Goal: Task Accomplishment & Management: Use online tool/utility

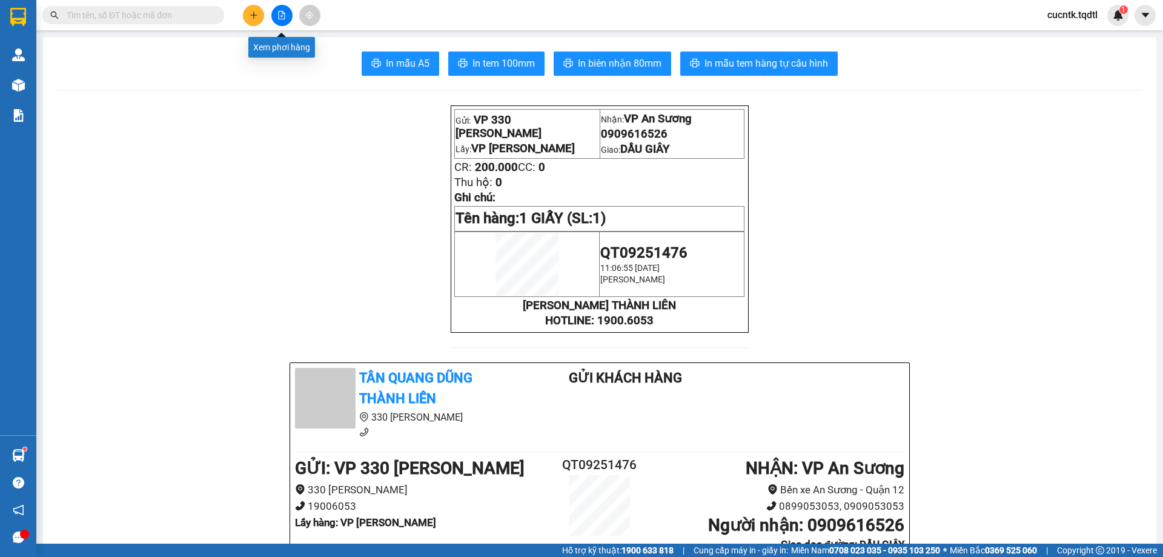
click at [277, 17] on icon "file-add" at bounding box center [281, 15] width 8 height 8
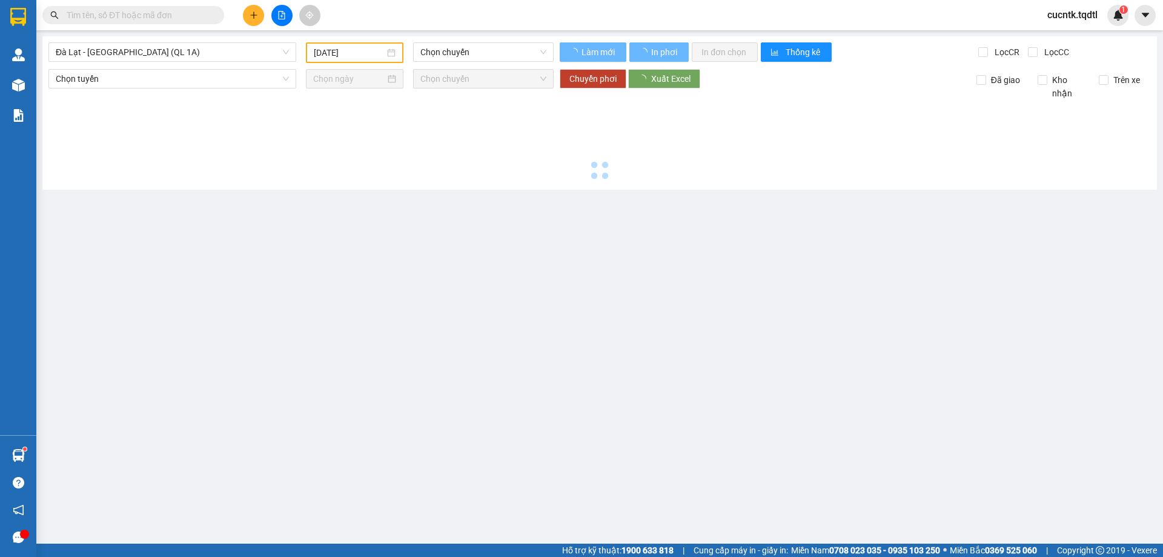
type input "[DATE]"
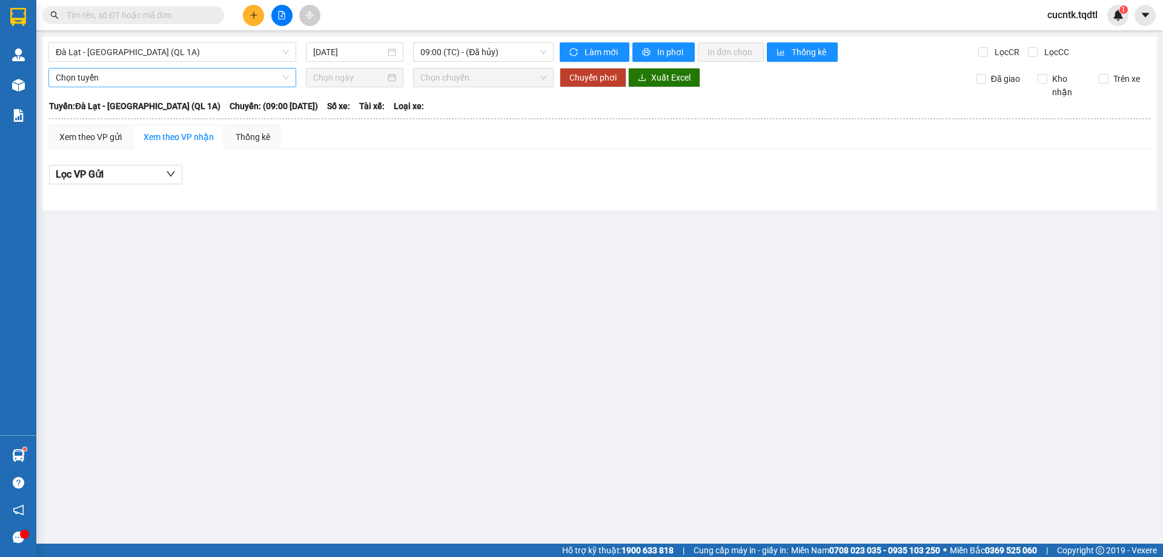
click at [285, 79] on span "Chọn tuyến" at bounding box center [172, 77] width 233 height 18
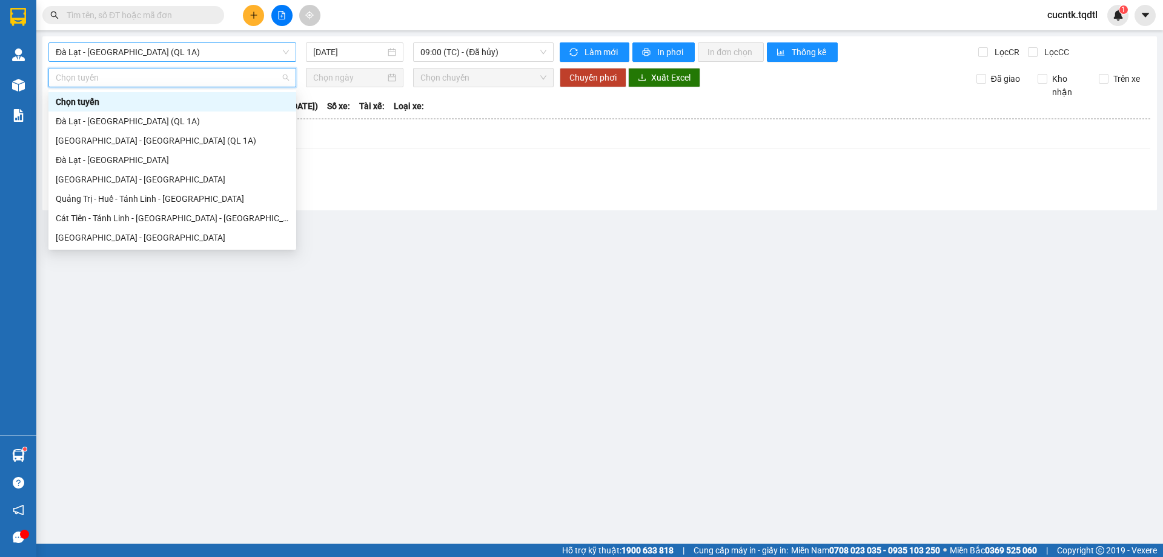
click at [260, 51] on span "Đà Lạt - [GEOGRAPHIC_DATA] (QL 1A)" at bounding box center [172, 52] width 233 height 18
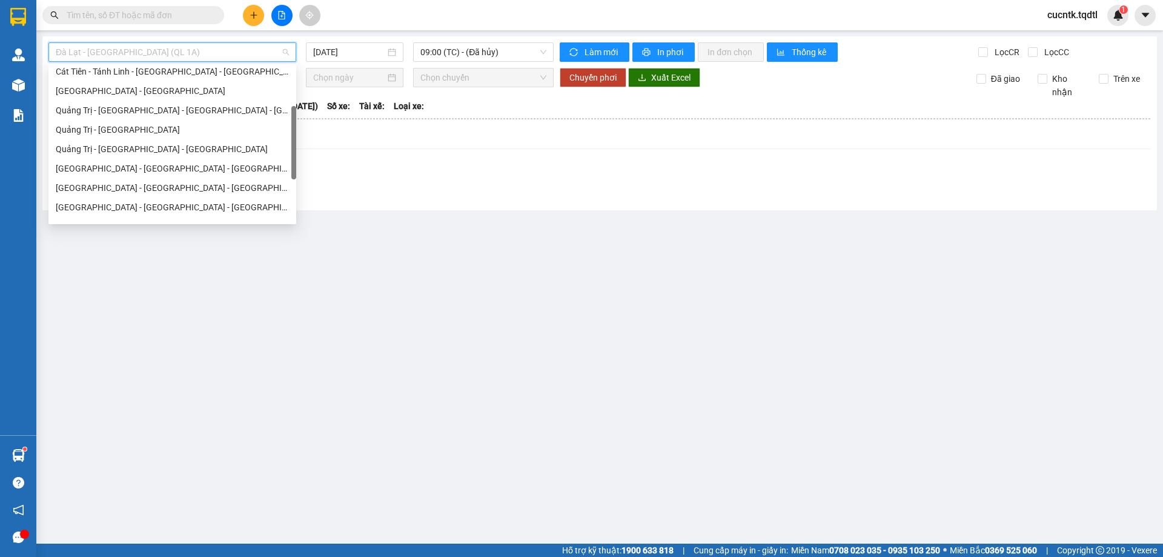
scroll to position [61, 0]
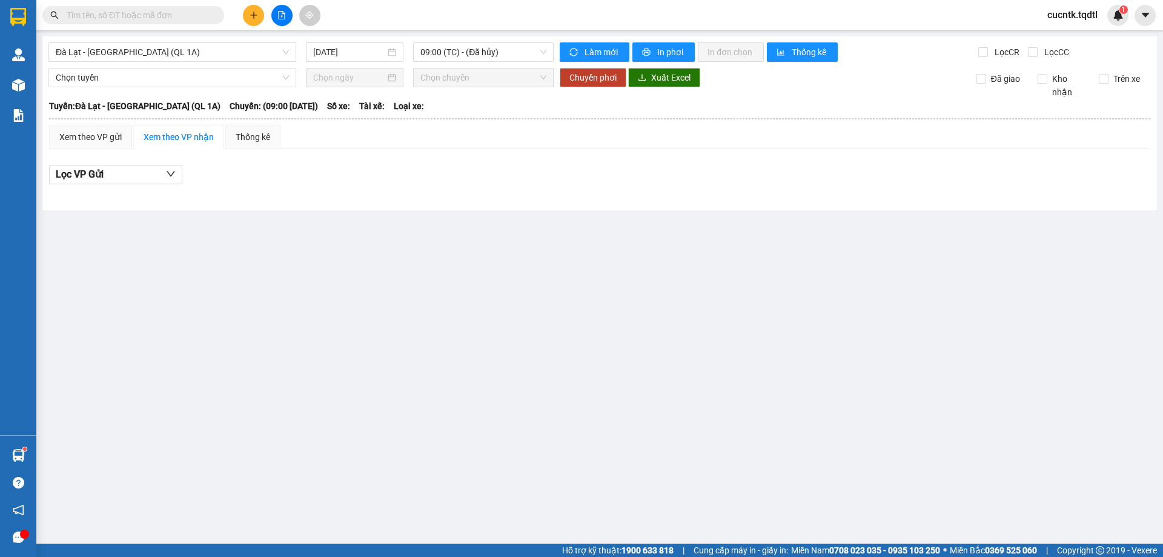
click at [491, 315] on main "[GEOGRAPHIC_DATA] - [GEOGRAPHIC_DATA] (QL 1A) [DATE] 09:00 (TC) - (Đã hủy) Làm …" at bounding box center [581, 271] width 1163 height 543
click at [285, 47] on span "Đà Lạt - [GEOGRAPHIC_DATA] (QL 1A)" at bounding box center [172, 52] width 233 height 18
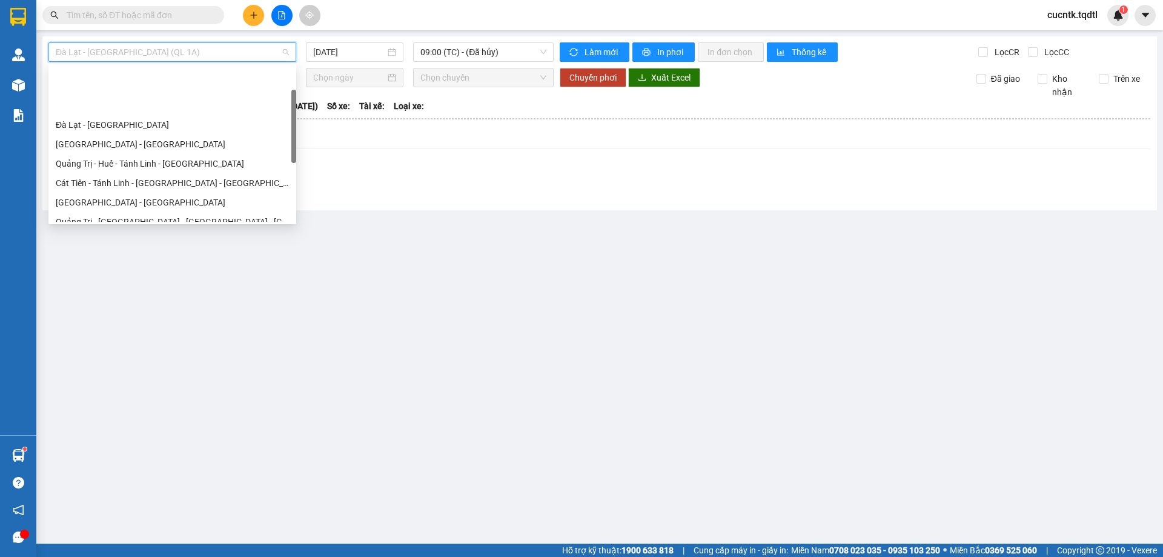
scroll to position [0, 0]
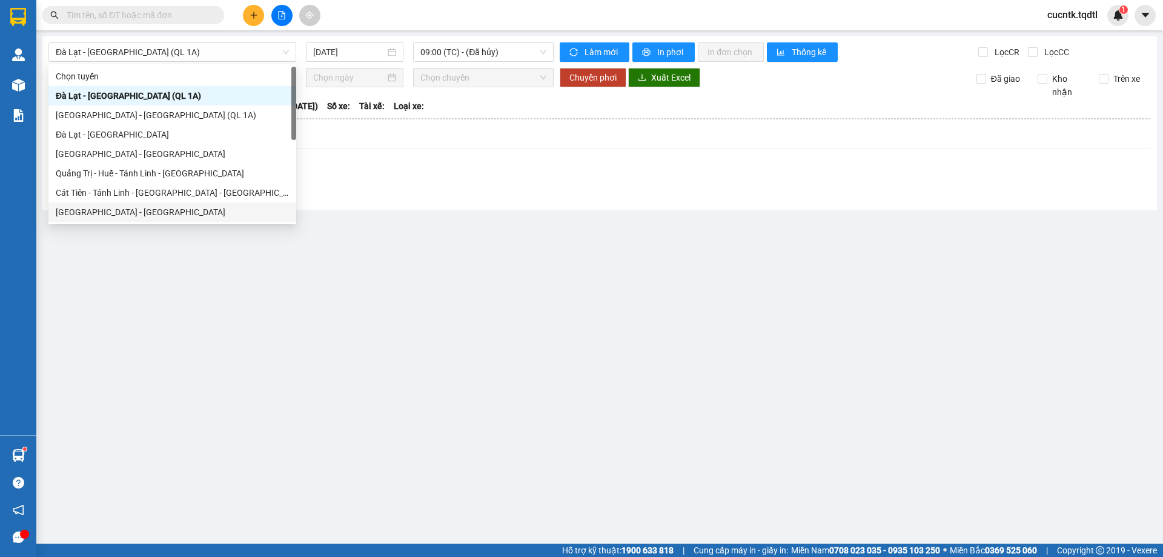
drag, startPoint x: 626, startPoint y: 386, endPoint x: 454, endPoint y: 256, distance: 215.7
click at [621, 385] on main "[GEOGRAPHIC_DATA] - [GEOGRAPHIC_DATA] (QL 1A) [DATE] 09:00 (TC) - (Đã hủy) Làm …" at bounding box center [581, 271] width 1163 height 543
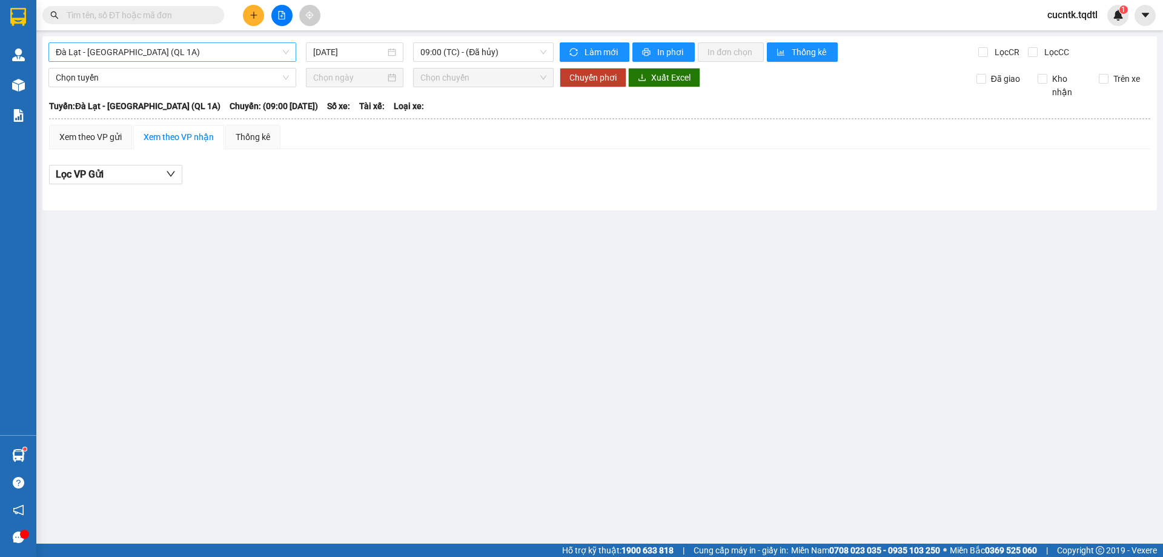
click at [248, 48] on span "Đà Lạt - [GEOGRAPHIC_DATA] (QL 1A)" at bounding box center [172, 52] width 233 height 18
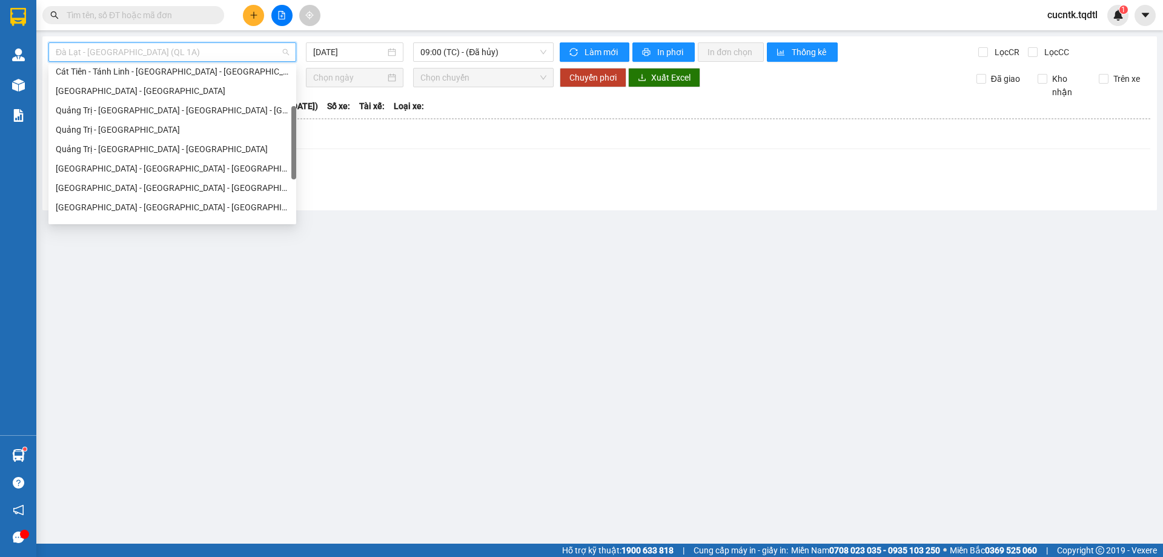
scroll to position [182, 0]
click at [135, 67] on div "Quảng Trị - [GEOGRAPHIC_DATA]" at bounding box center [172, 68] width 233 height 13
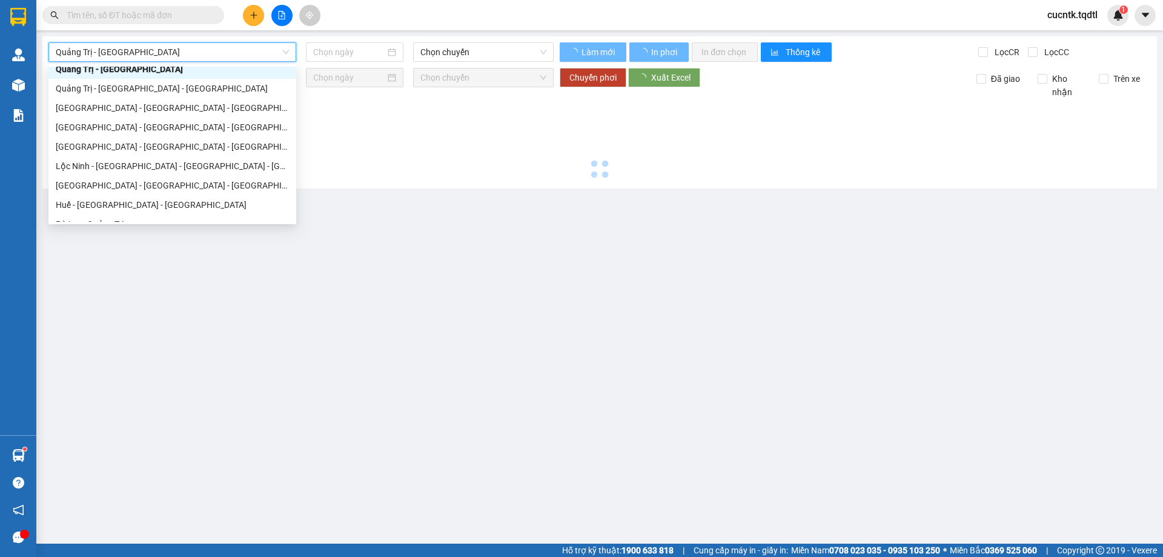
type input "[DATE]"
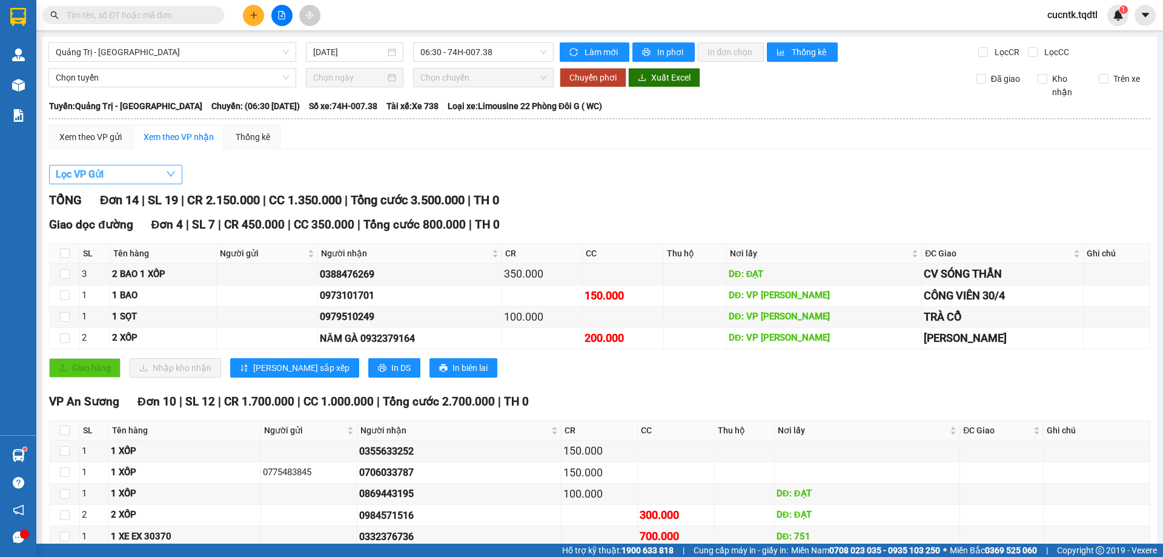
click at [165, 173] on button "Lọc VP Gửi" at bounding box center [115, 174] width 133 height 19
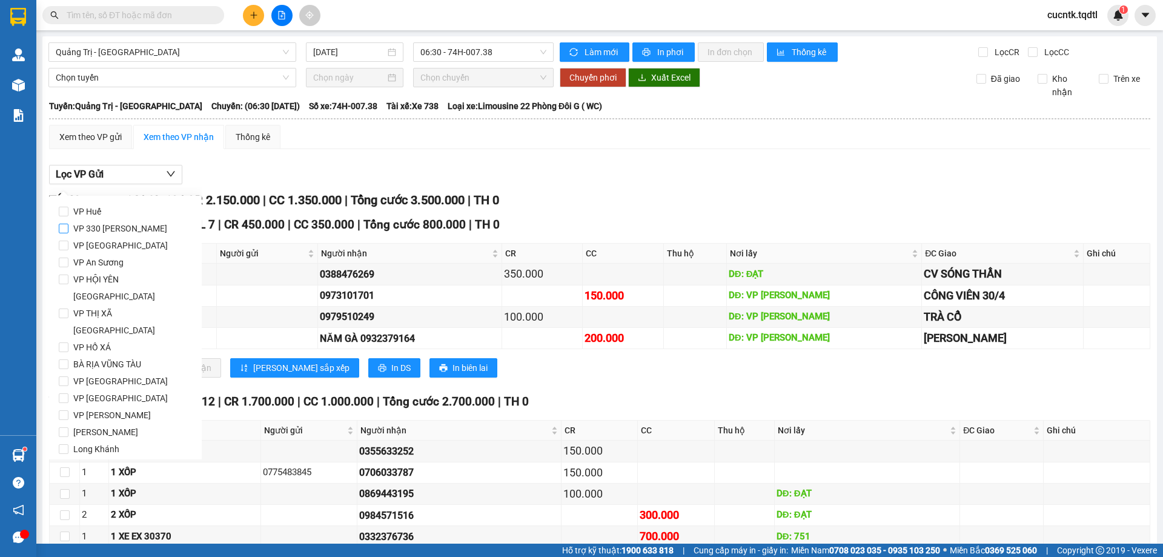
click at [122, 229] on span "VP 330 [PERSON_NAME]" at bounding box center [120, 228] width 104 height 17
click at [68, 229] on input "VP 330 [PERSON_NAME]" at bounding box center [64, 228] width 10 height 10
checkbox input "true"
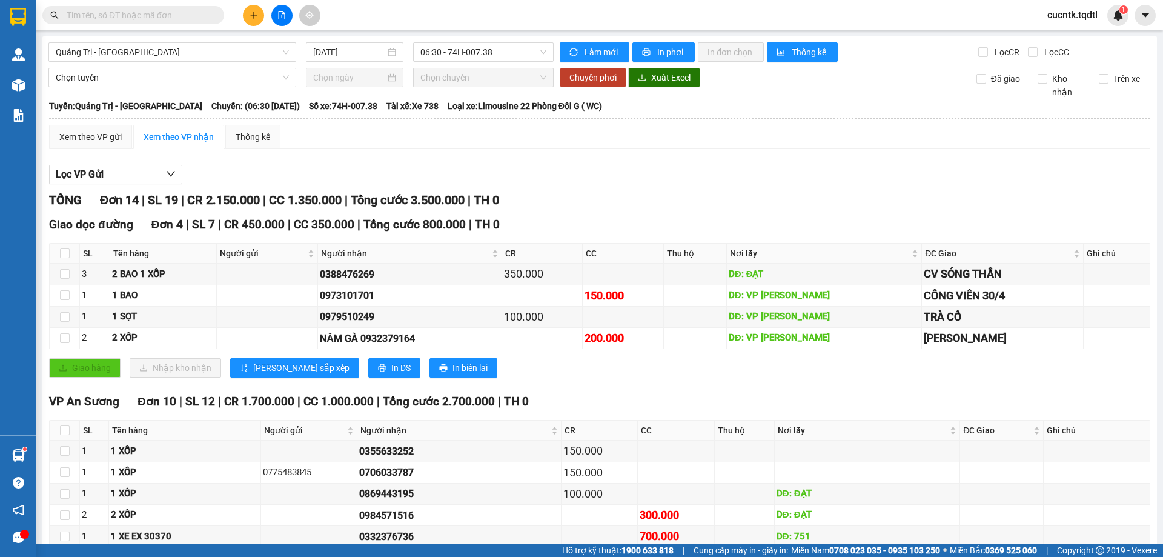
click at [581, 171] on div "Lọc VP Gửi" at bounding box center [599, 175] width 1101 height 20
click at [102, 133] on div "Xem theo VP gửi" at bounding box center [90, 136] width 62 height 13
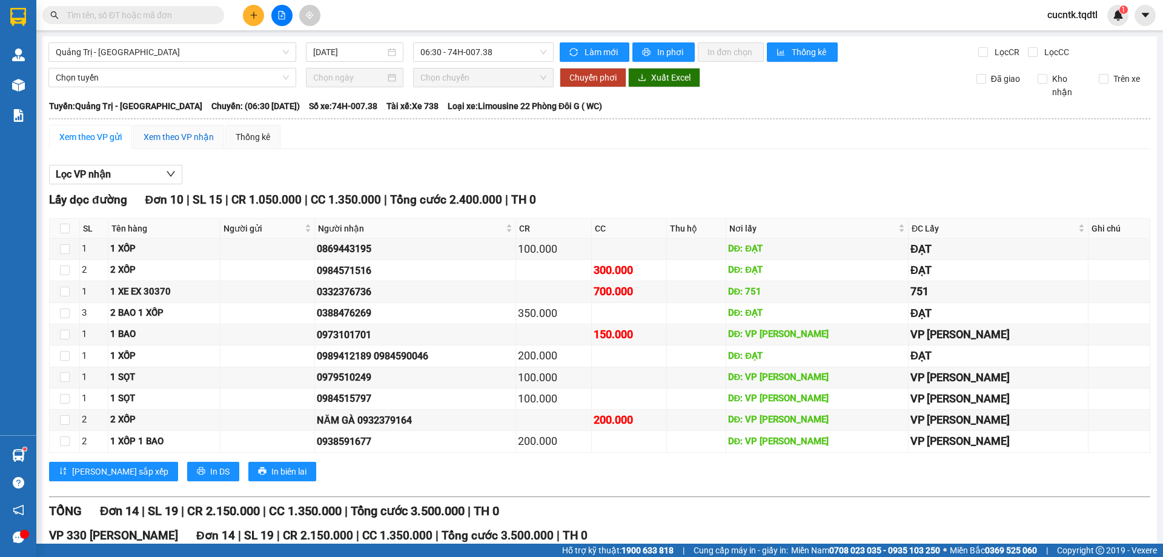
click at [194, 142] on div "Xem theo VP nhận" at bounding box center [179, 136] width 70 height 13
